Goal: Task Accomplishment & Management: Manage account settings

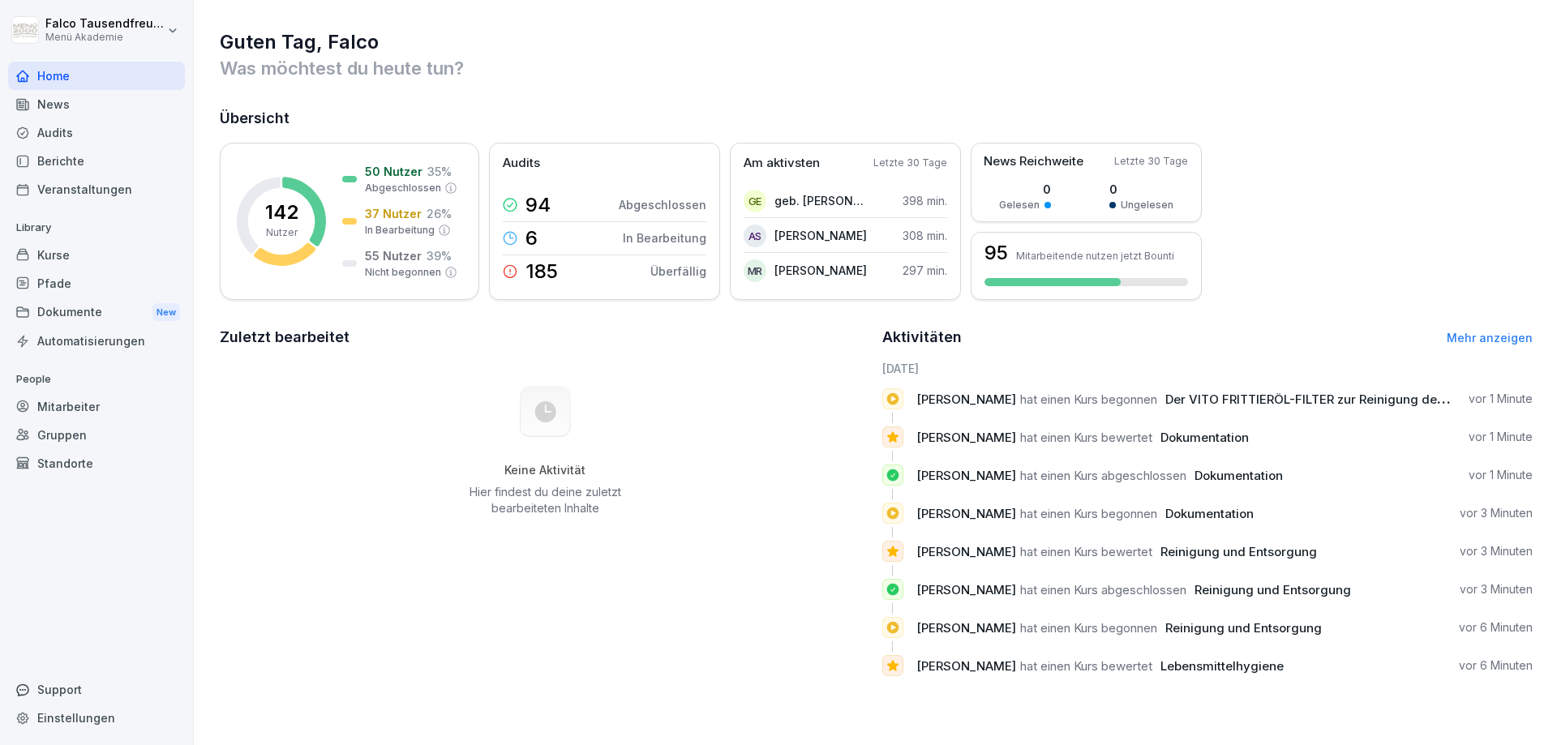
click at [21, 84] on div "Home" at bounding box center [96, 76] width 177 height 28
click at [369, 215] on p "37 Nutzer" at bounding box center [393, 213] width 57 height 17
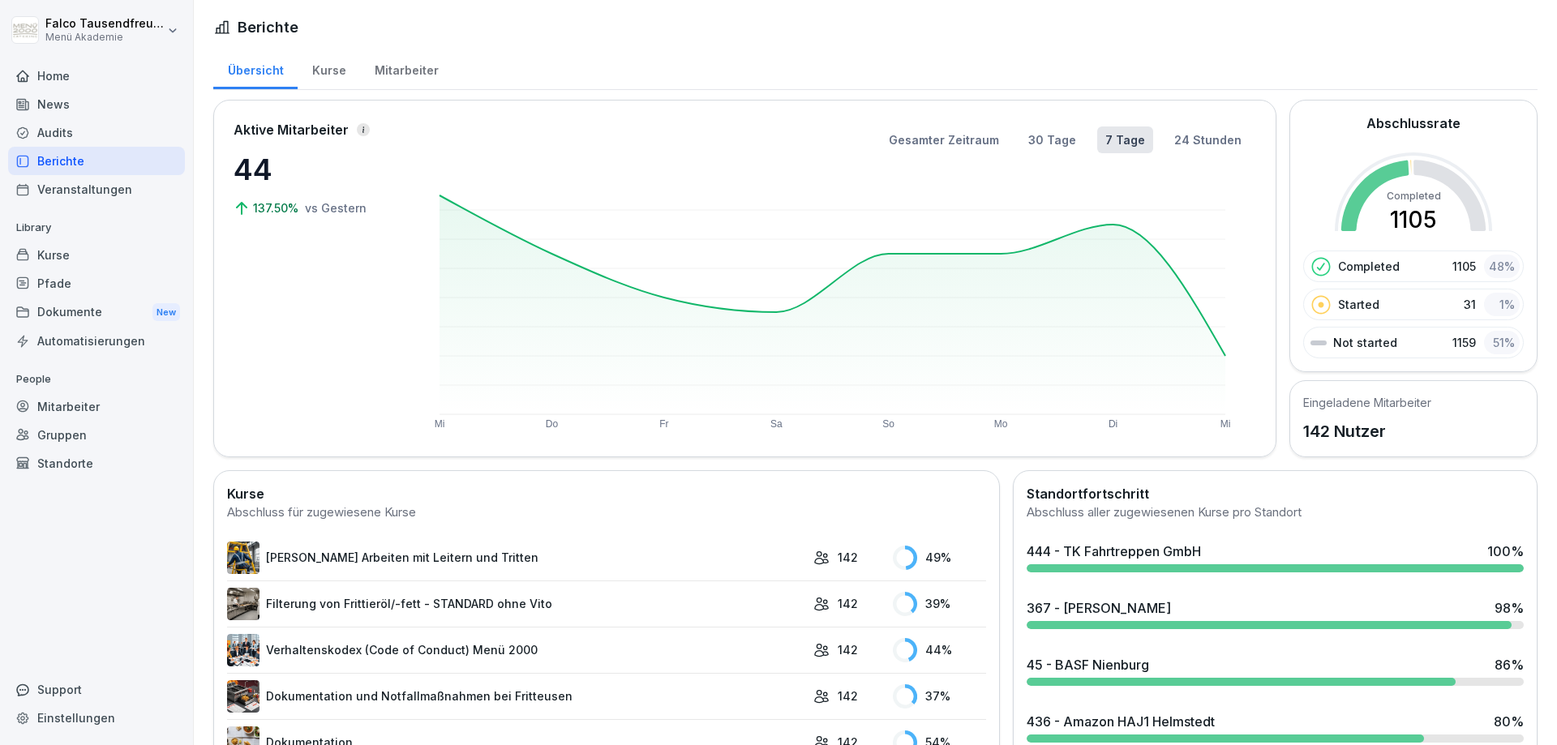
click at [371, 71] on div "Mitarbeiter" at bounding box center [406, 68] width 92 height 41
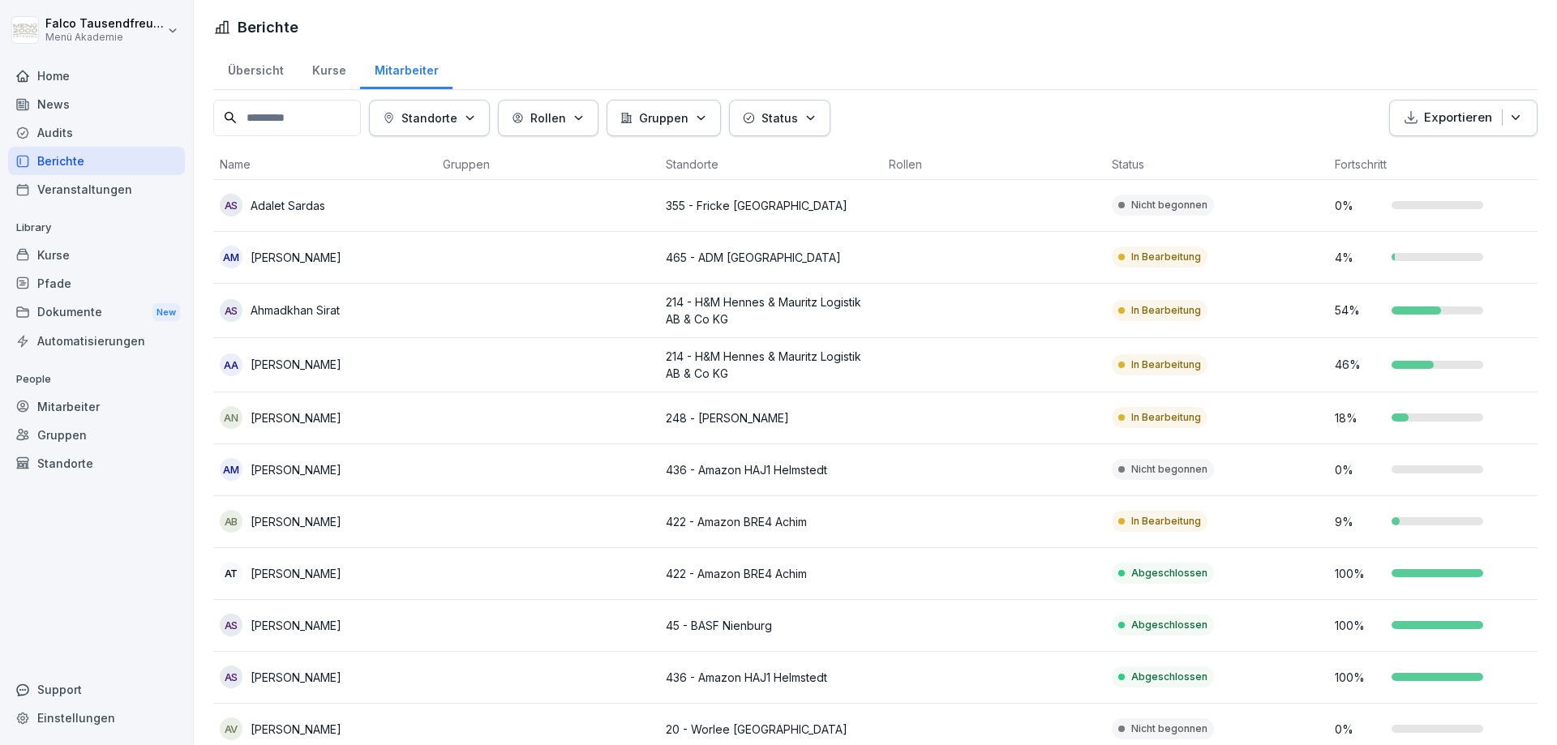
click at [774, 127] on button "Status" at bounding box center [779, 118] width 101 height 36
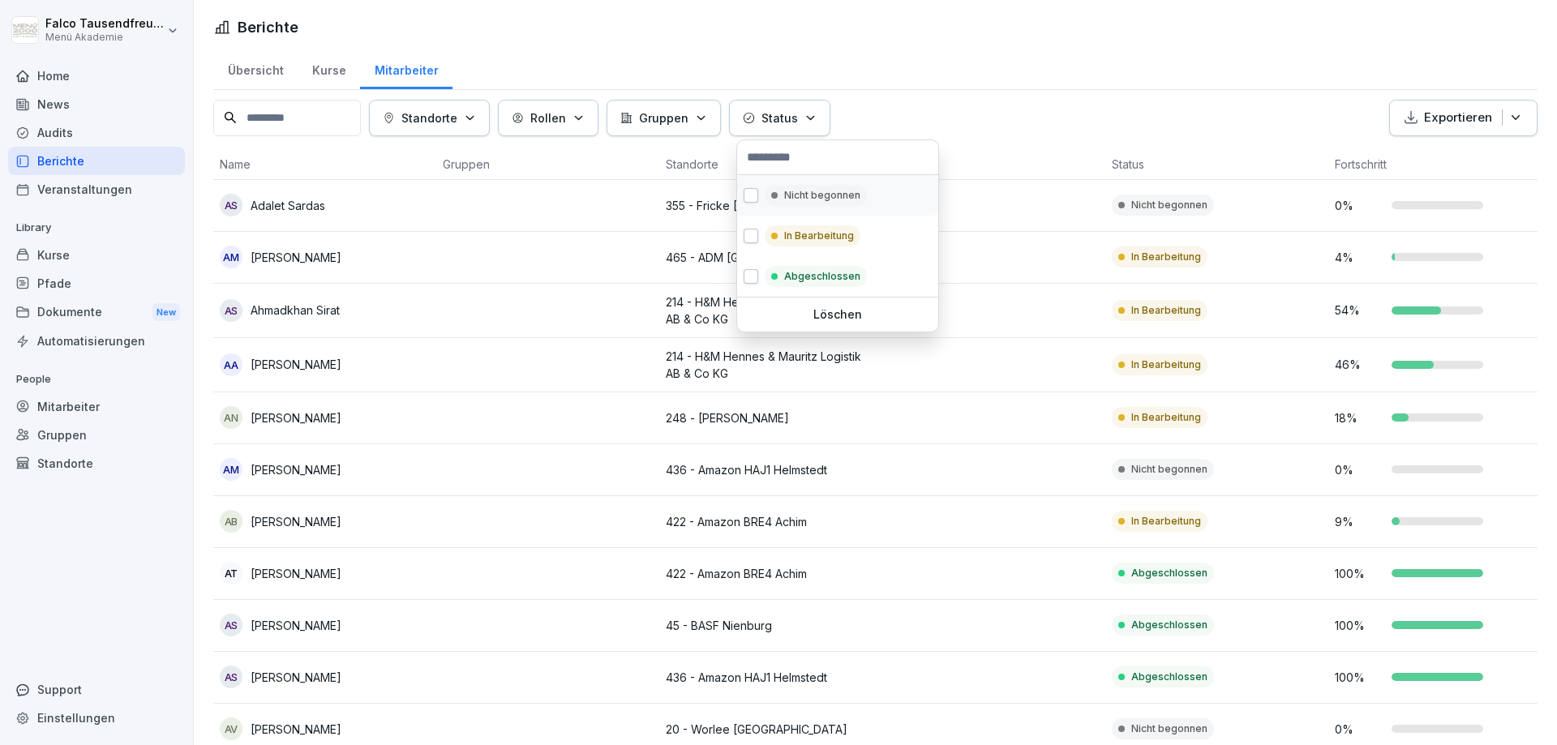
click at [810, 199] on p "Nicht begonnen" at bounding box center [822, 195] width 76 height 15
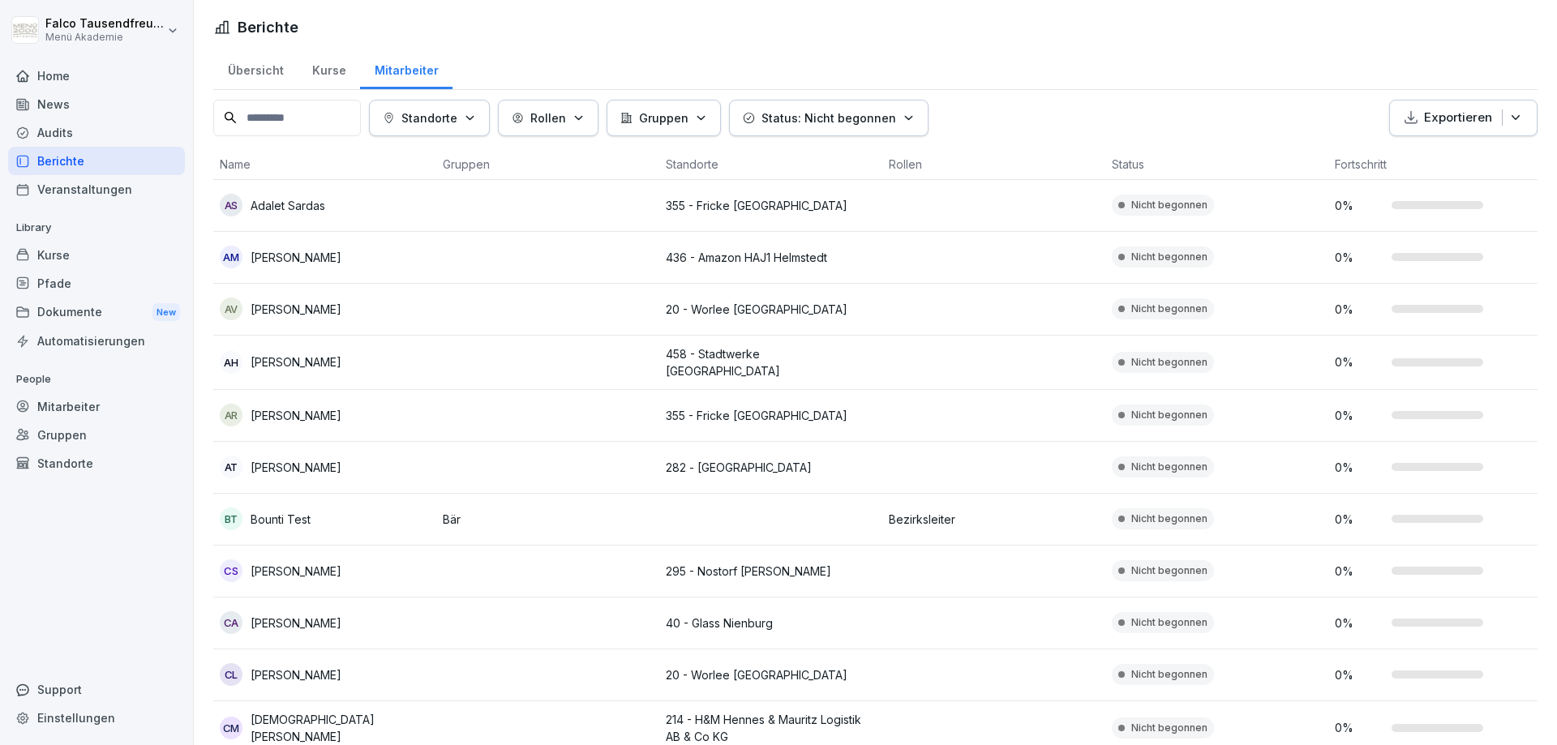
click at [1186, 85] on html "[PERSON_NAME] Menü Akademie Home News Audits Berichte Veranstaltungen Library K…" at bounding box center [778, 372] width 1557 height 745
drag, startPoint x: 1546, startPoint y: 96, endPoint x: 1553, endPoint y: 126, distance: 29.9
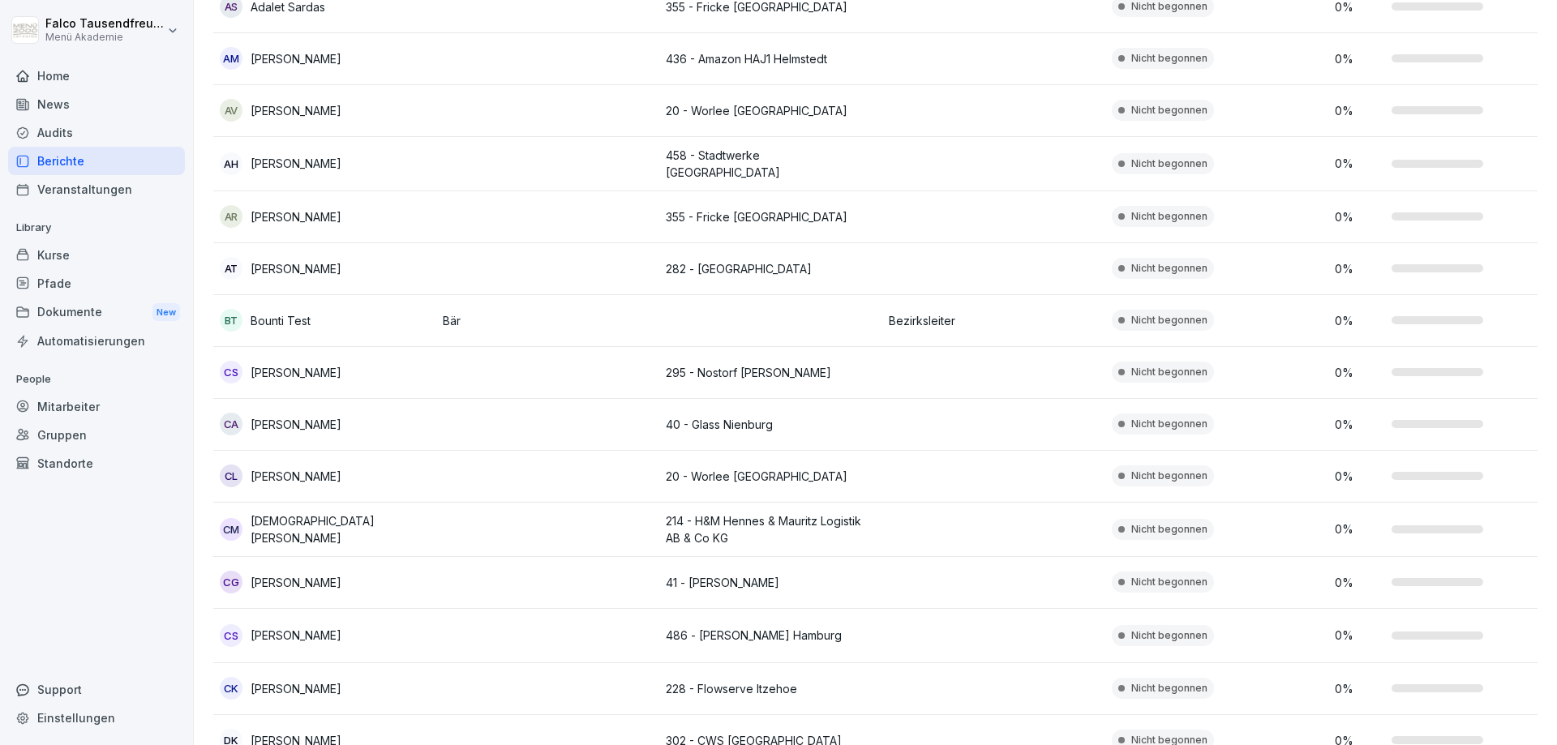
scroll to position [202, 0]
click at [1536, 101] on div "0 %" at bounding box center [1440, 107] width 210 height 17
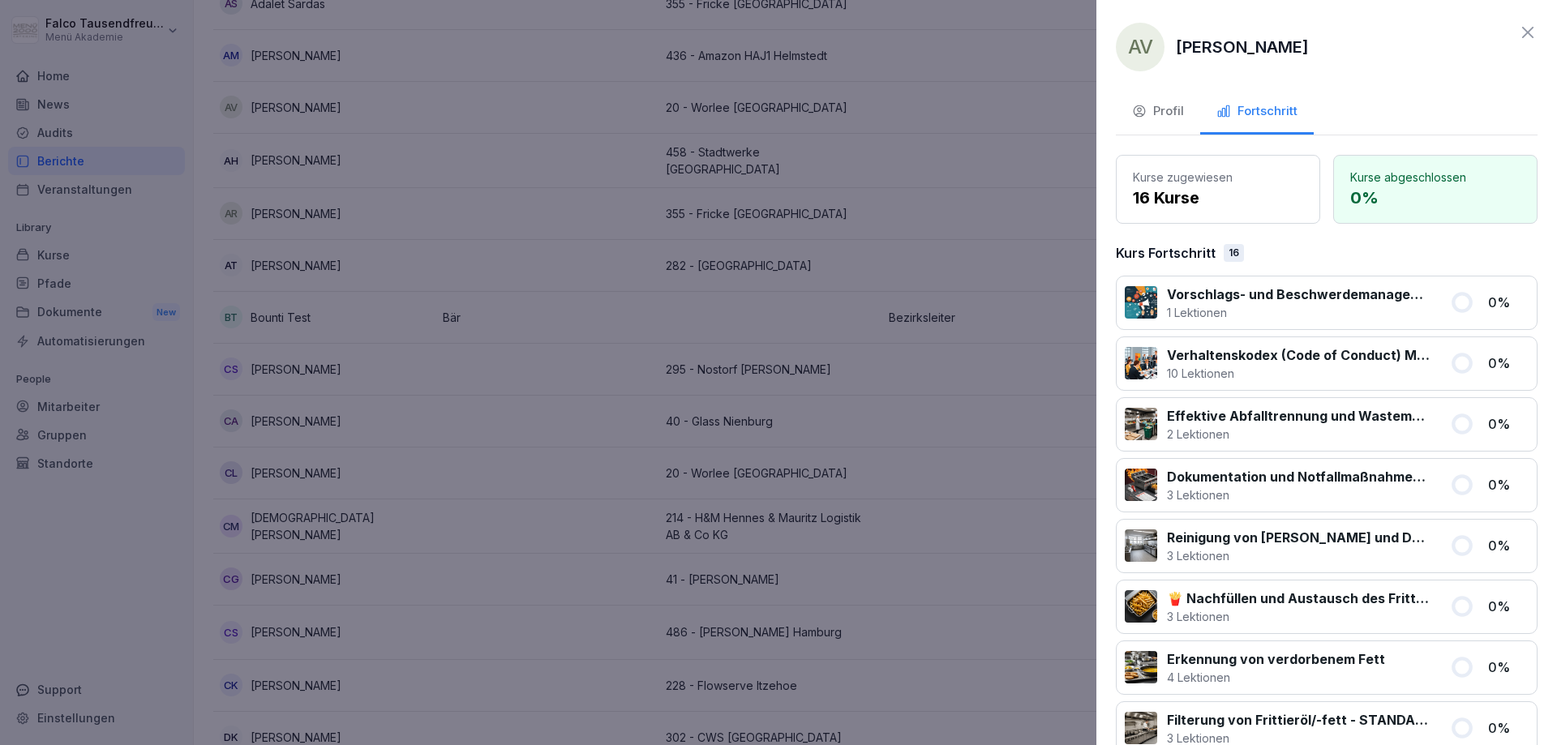
click at [1529, 33] on icon at bounding box center [1527, 32] width 11 height 11
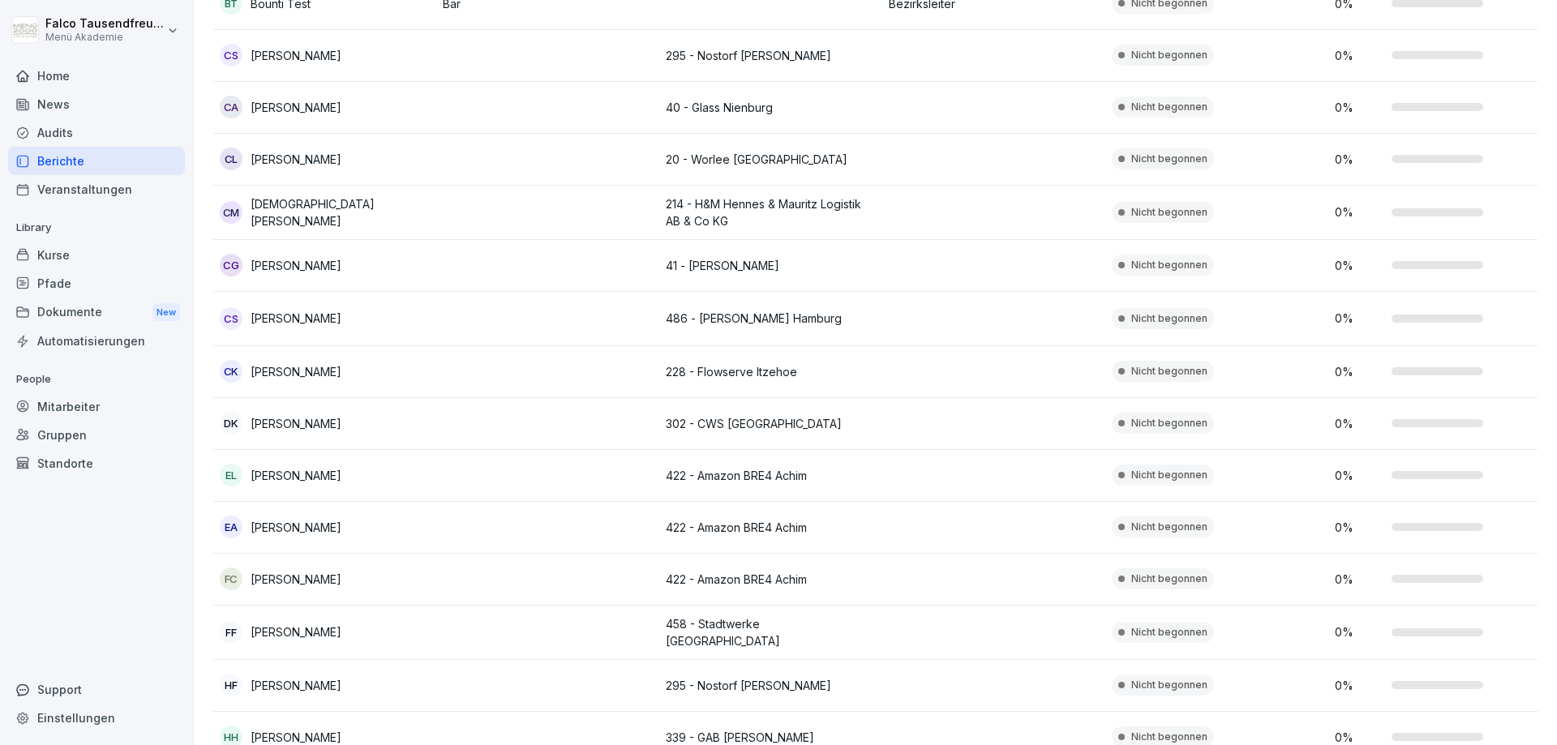
scroll to position [0, 0]
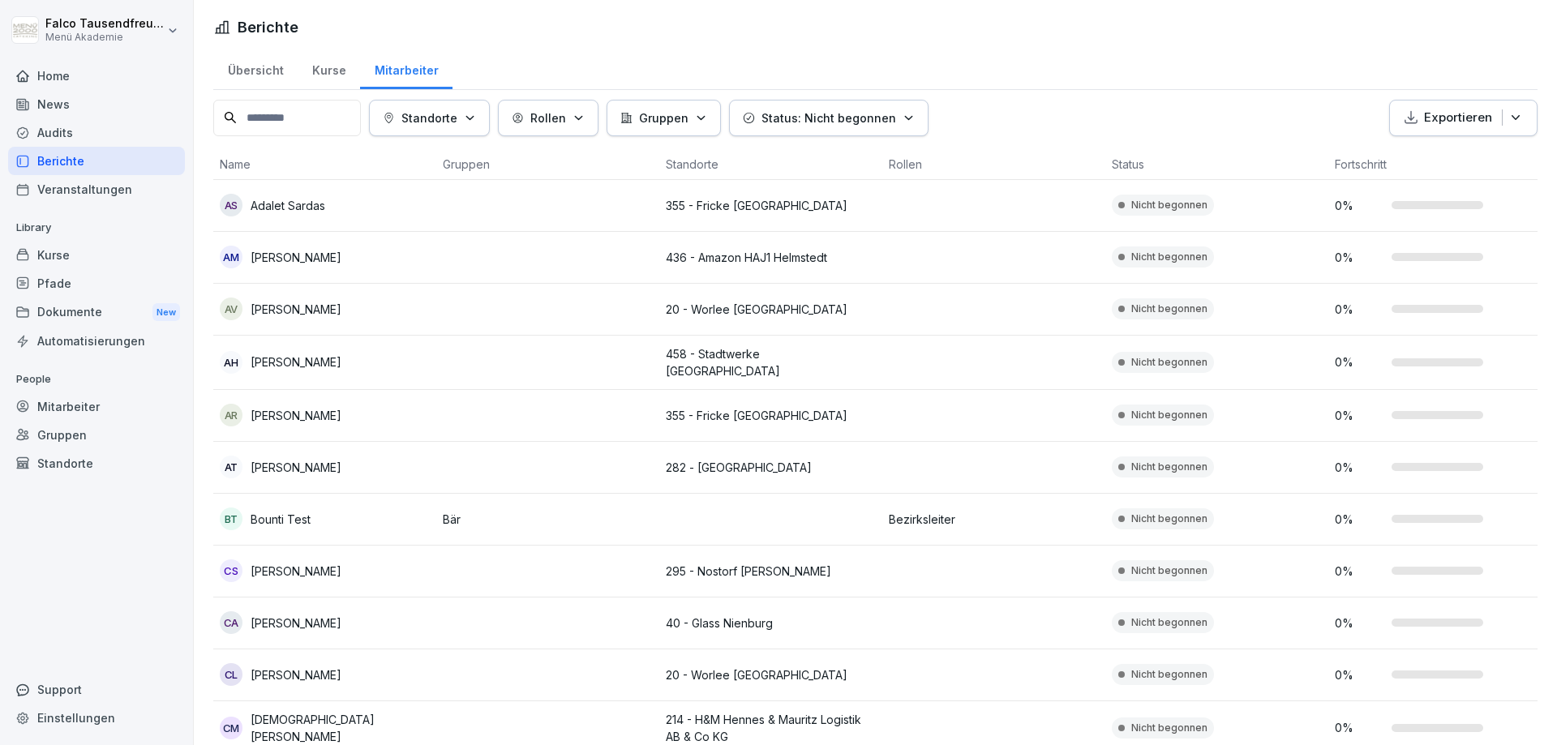
click at [457, 112] on p "Standorte" at bounding box center [429, 117] width 56 height 17
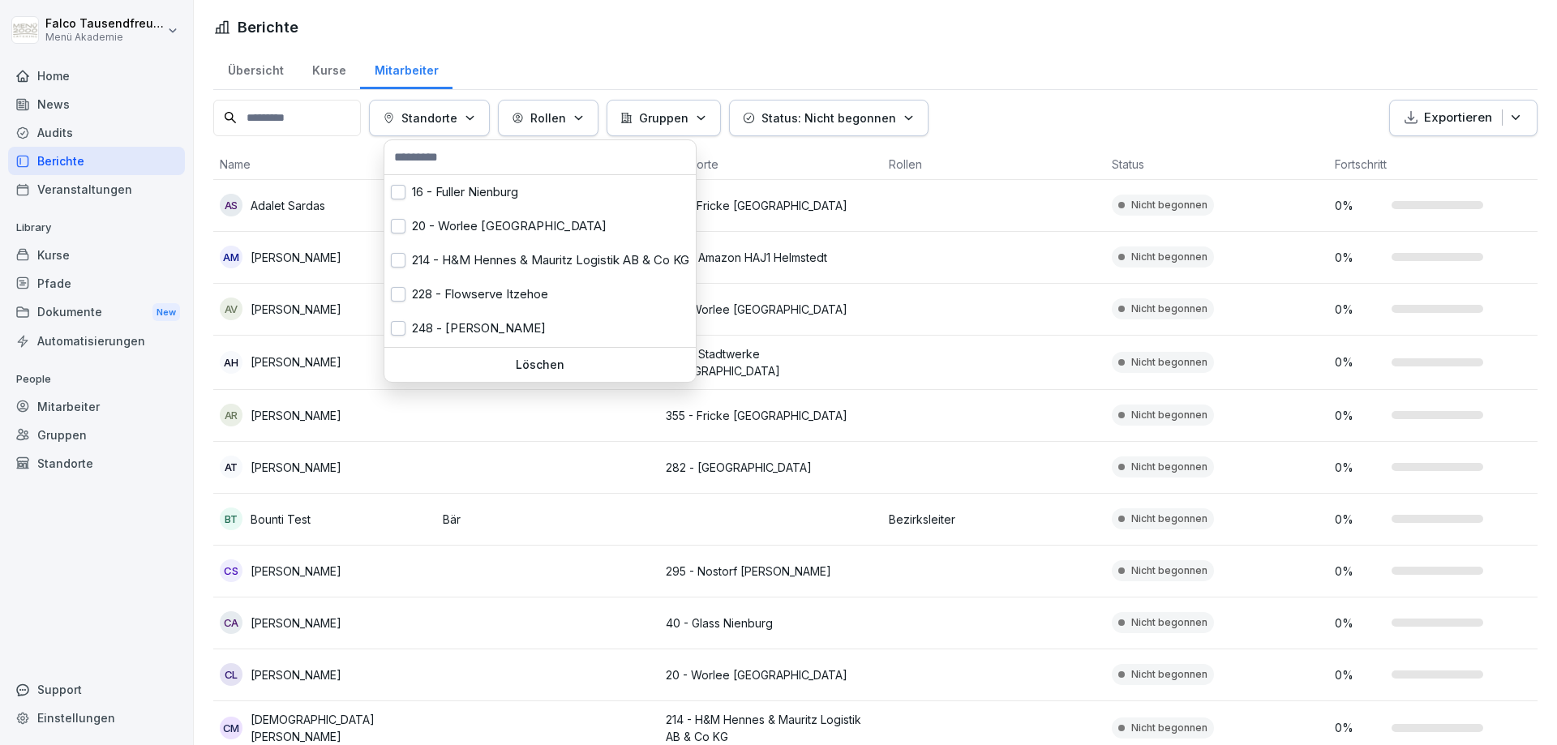
click at [439, 159] on input "text" at bounding box center [540, 157] width 302 height 24
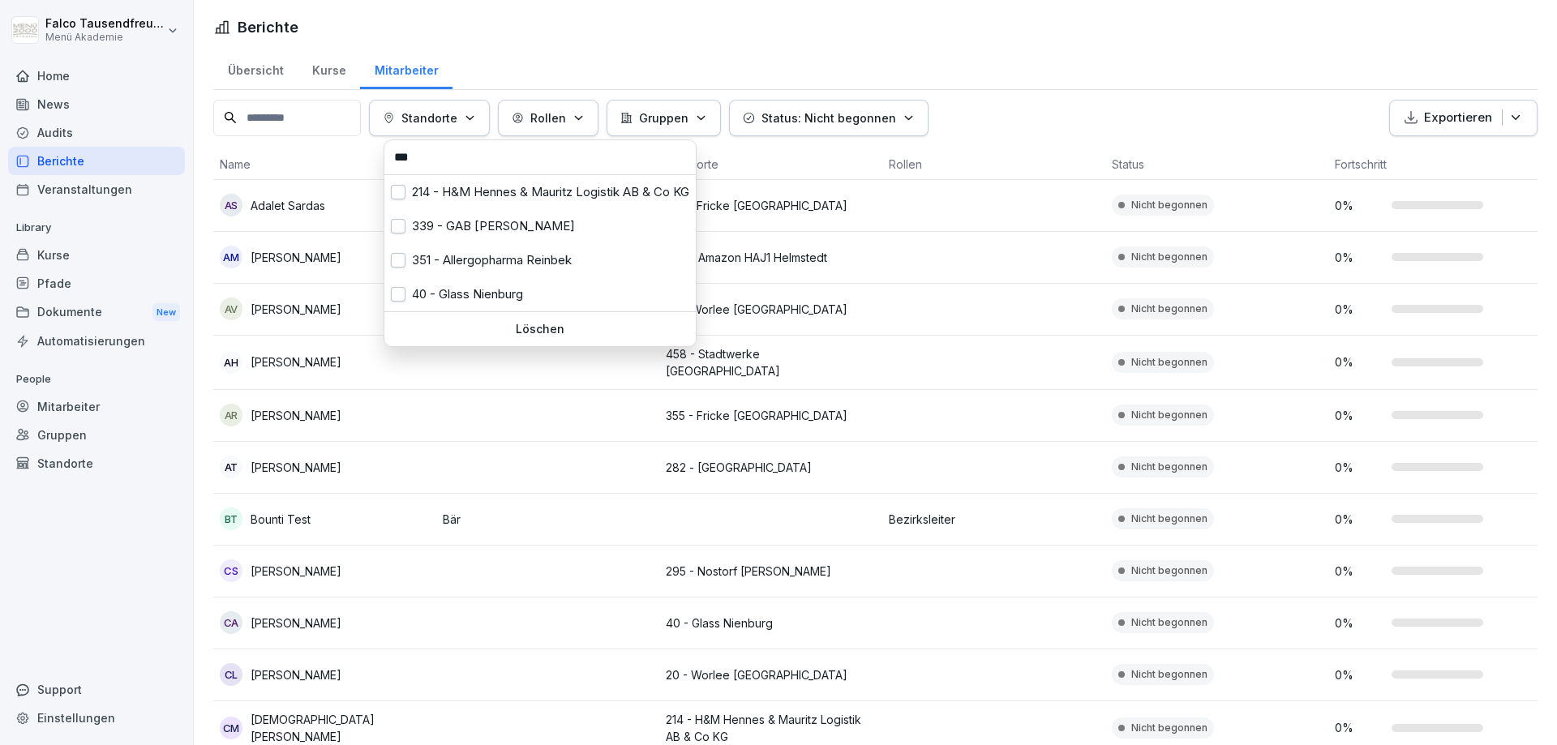
type input "***"
click at [464, 221] on div "339 - GAB [PERSON_NAME]" at bounding box center [539, 226] width 311 height 34
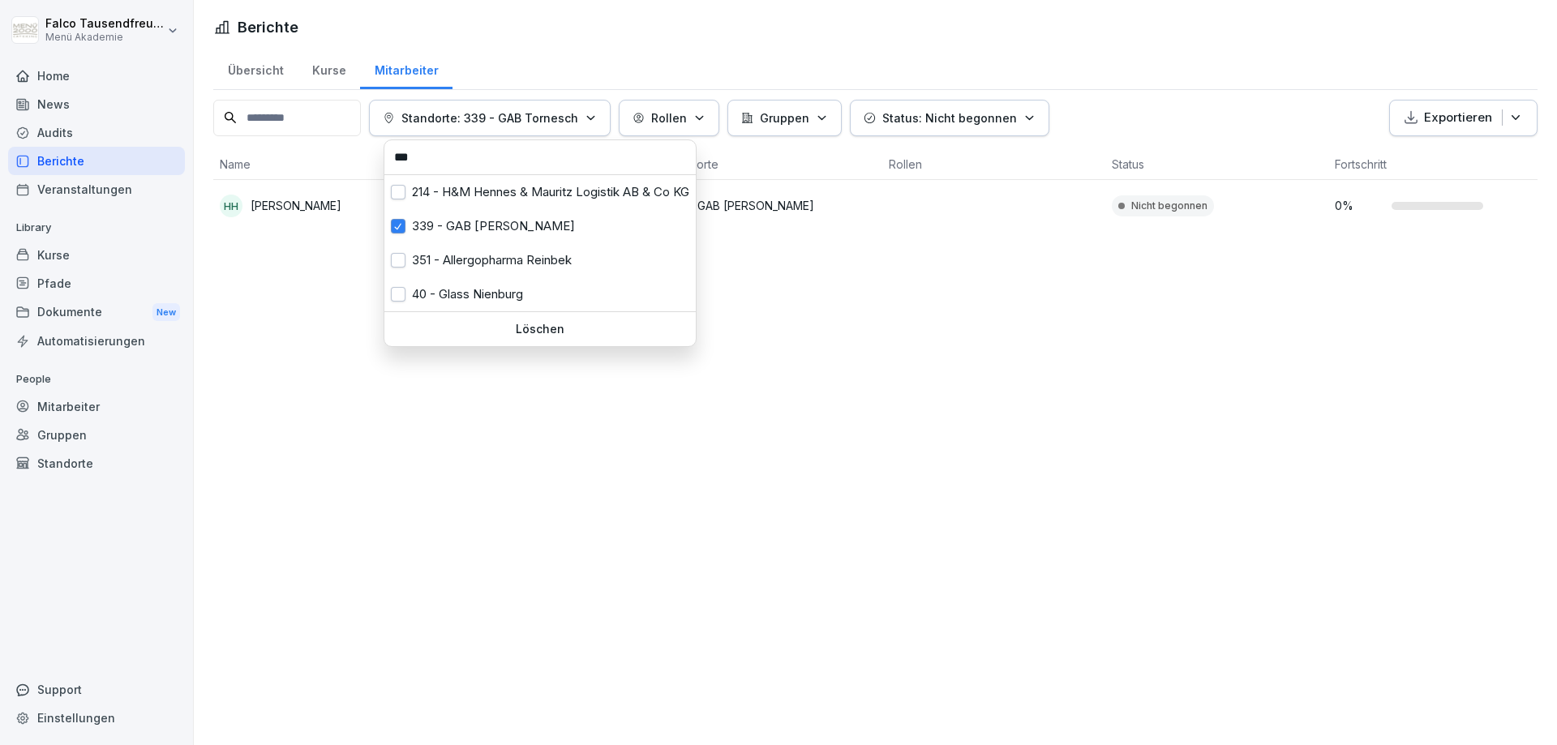
click at [1027, 120] on icon "button" at bounding box center [1029, 118] width 12 height 12
click at [968, 345] on html "[PERSON_NAME] Menü Akademie Home News Audits Berichte Veranstaltungen Library K…" at bounding box center [778, 372] width 1557 height 745
click at [1005, 129] on button "Status: Nicht begonnen" at bounding box center [949, 118] width 199 height 36
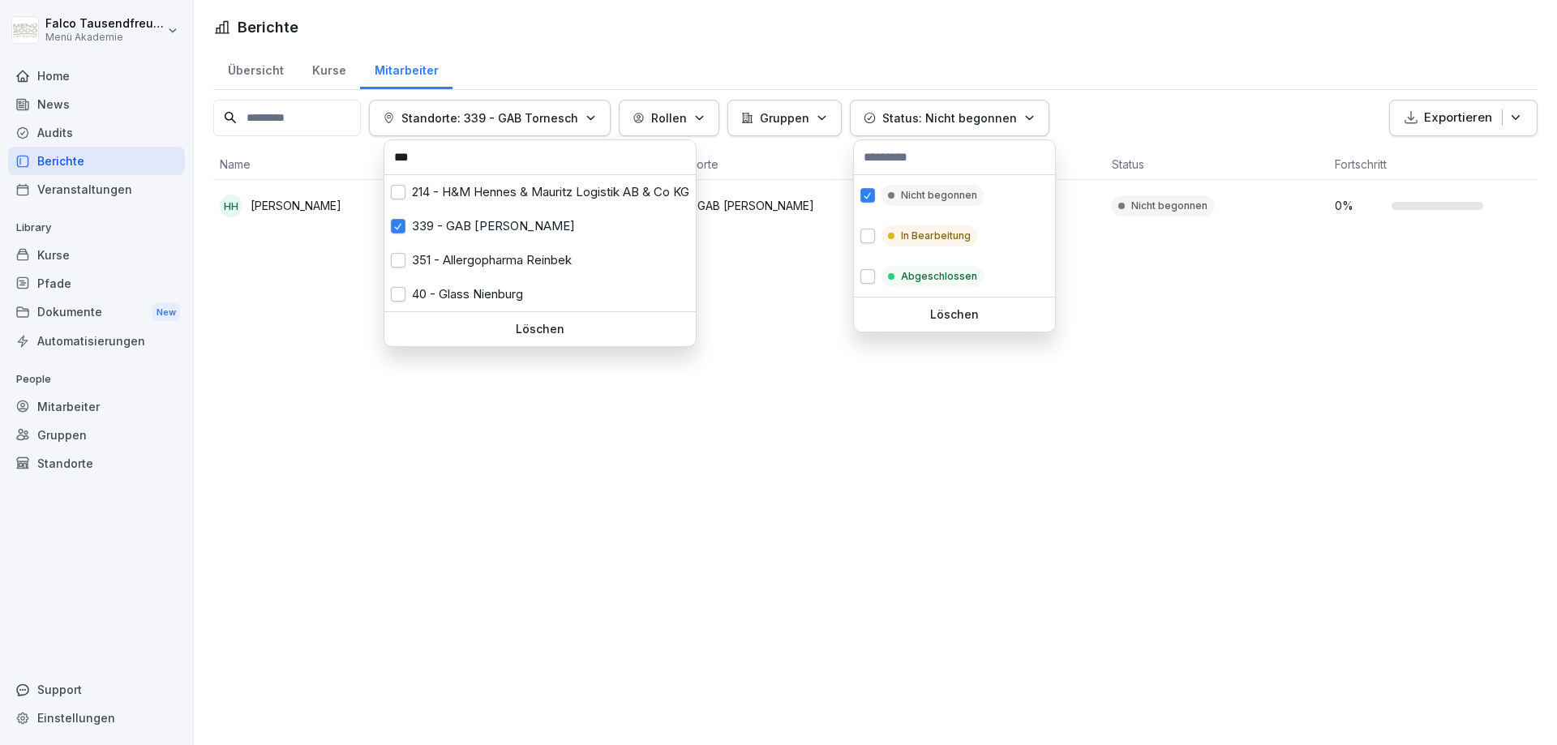
click at [935, 311] on p "Löschen" at bounding box center [954, 314] width 188 height 15
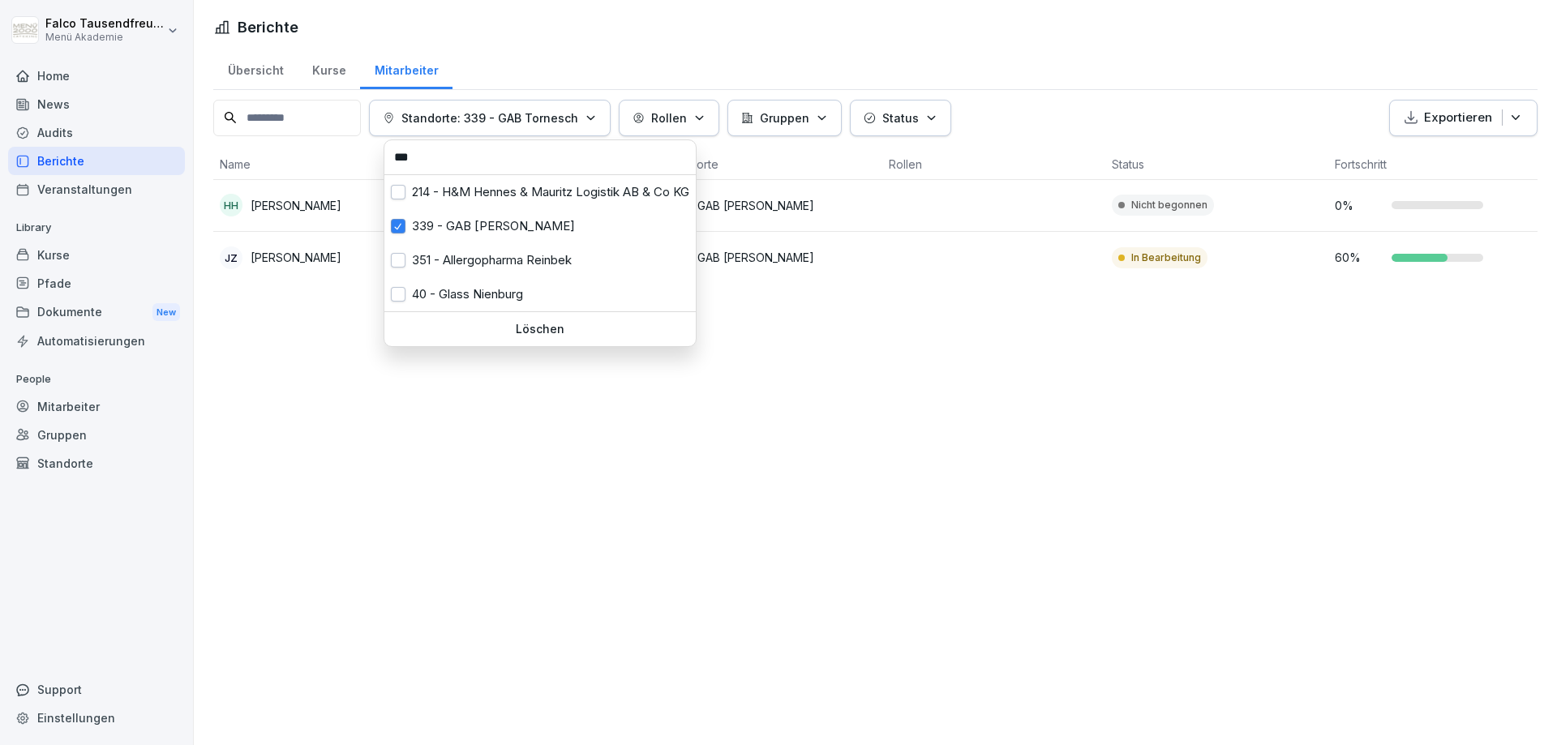
click at [876, 429] on html "[PERSON_NAME] Menü Akademie Home News Audits Berichte Veranstaltungen Library K…" at bounding box center [778, 372] width 1557 height 745
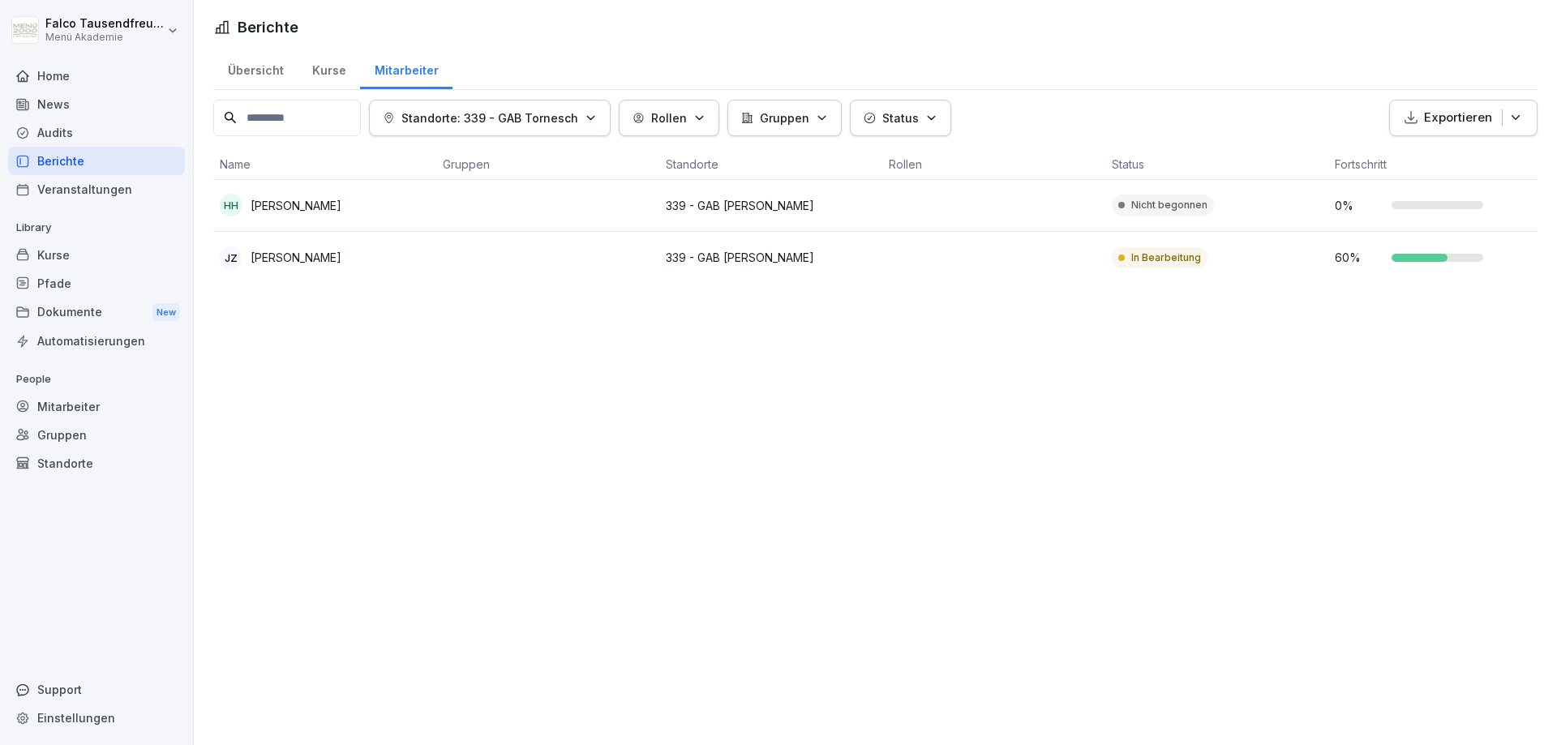
click at [240, 75] on div "Übersicht" at bounding box center [255, 68] width 84 height 41
